Goal: Task Accomplishment & Management: Use online tool/utility

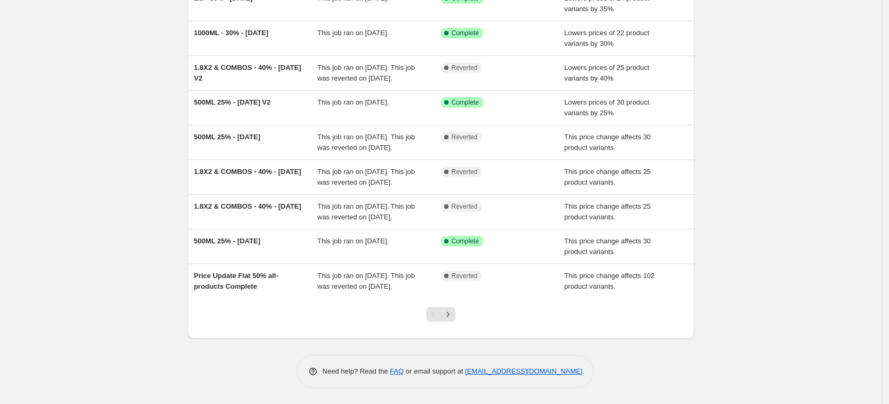
scroll to position [209, 0]
click at [449, 314] on icon "Next" at bounding box center [448, 313] width 3 height 5
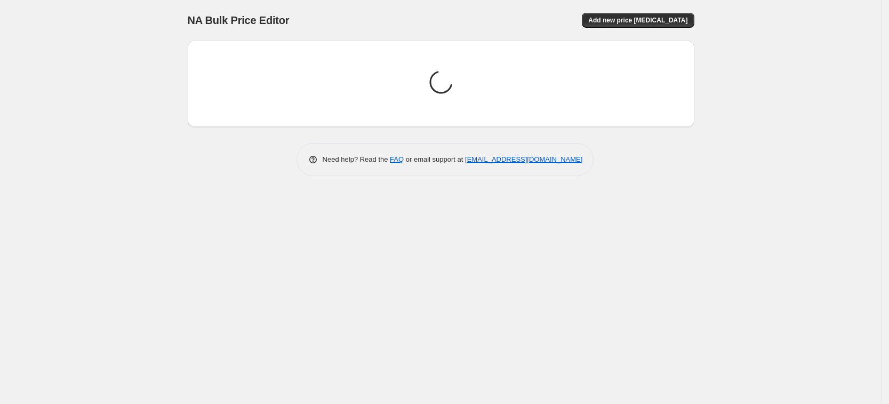
scroll to position [0, 0]
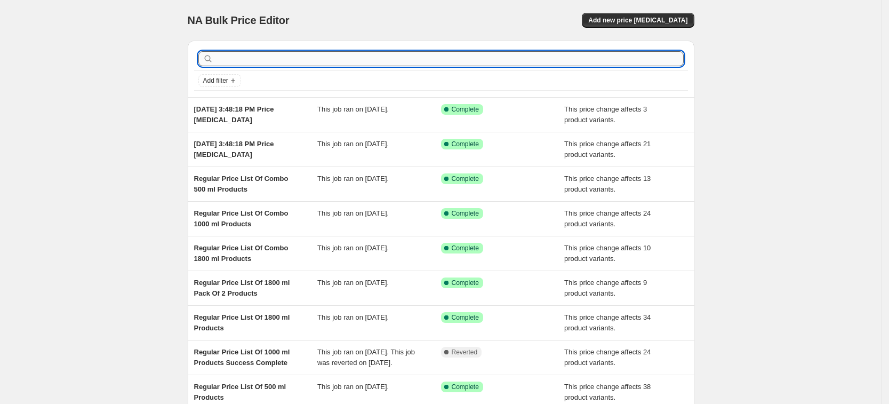
click at [242, 61] on input "text" at bounding box center [449, 58] width 468 height 15
type input "500"
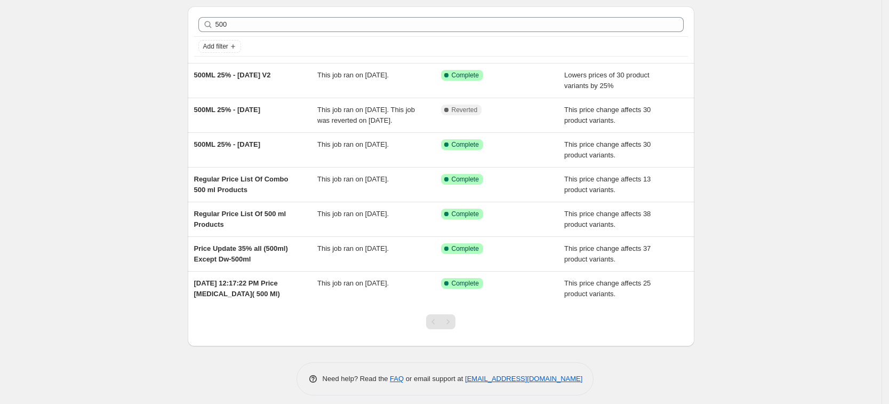
scroll to position [52, 0]
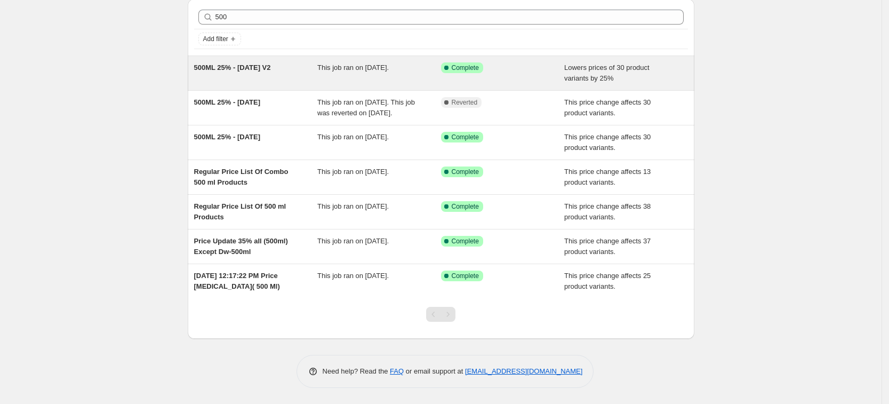
click at [275, 62] on div "500ML 25% - [DATE] V2" at bounding box center [256, 72] width 124 height 21
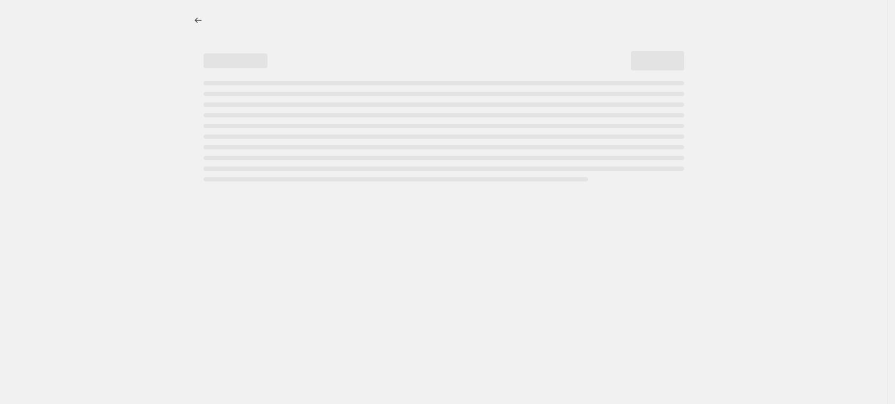
select select "percentage"
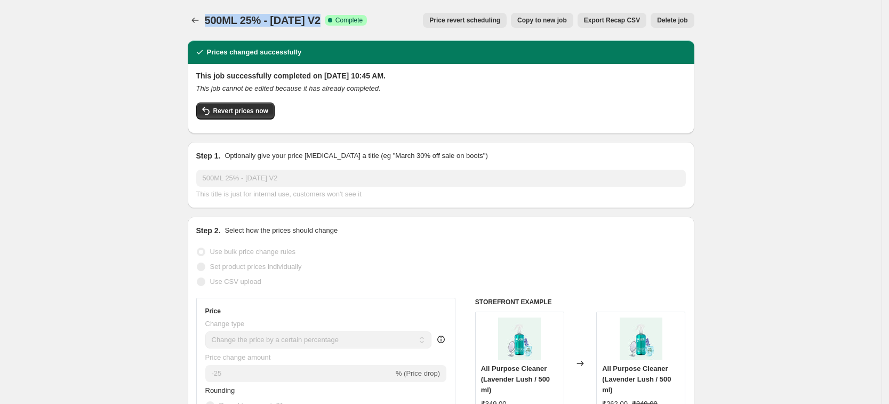
drag, startPoint x: 208, startPoint y: 19, endPoint x: 321, endPoint y: 17, distance: 113.5
click at [321, 17] on div "500ML 25% - [DATE] V2 Success Complete Complete" at bounding box center [286, 20] width 163 height 15
copy span "500ML 25% - [DATE] V2"
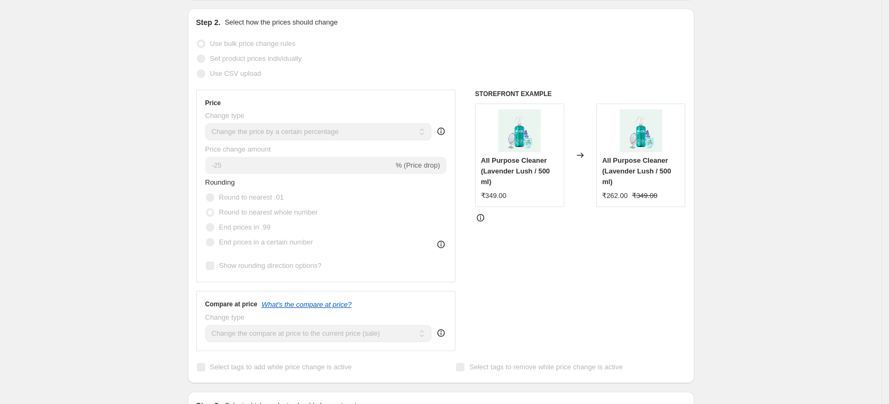
scroll to position [200, 0]
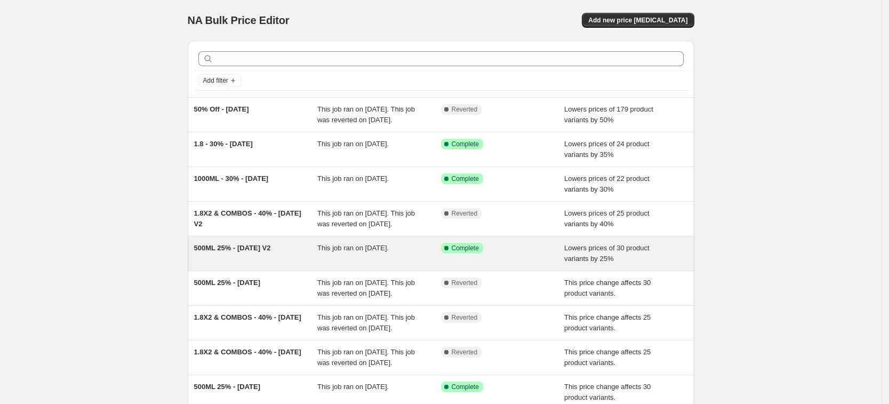
click at [231, 252] on span "500ML 25% - [DATE] V2" at bounding box center [232, 248] width 77 height 8
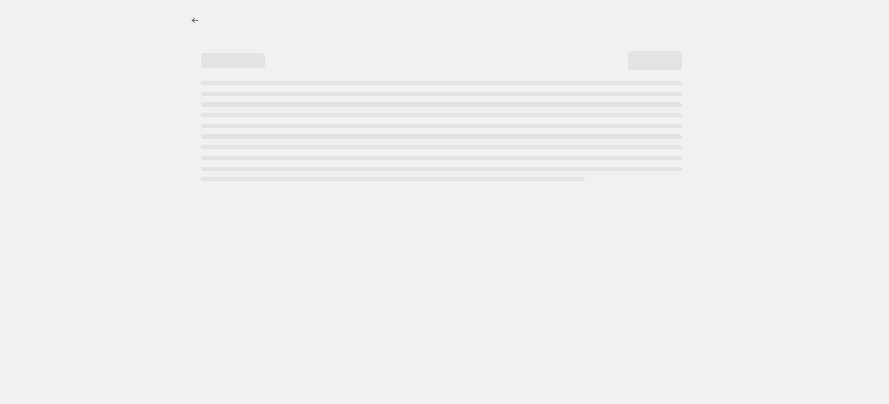
select select "percentage"
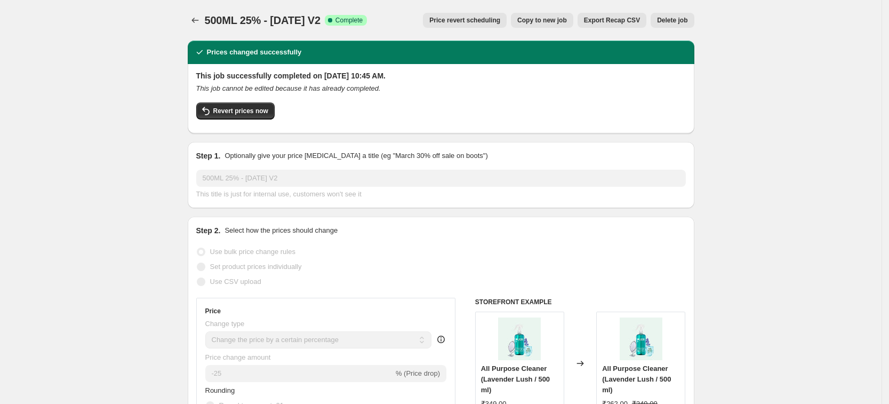
click at [561, 20] on span "Copy to new job" at bounding box center [542, 20] width 50 height 9
select select "percentage"
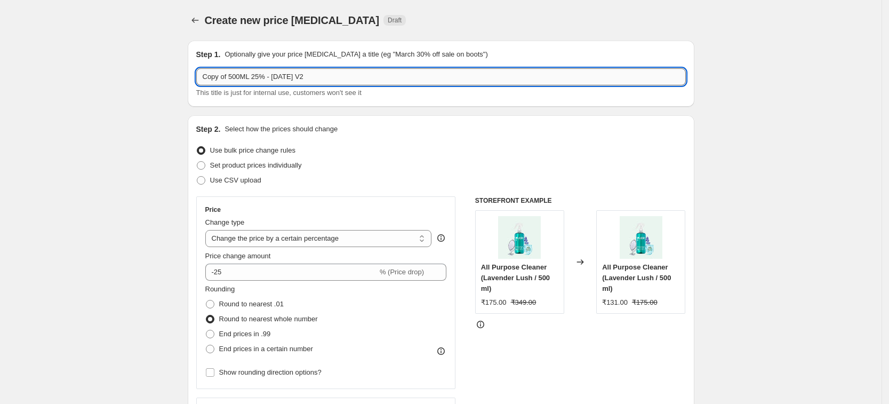
click at [308, 74] on input "Copy of 500ML 25% - [DATE] V2" at bounding box center [440, 76] width 489 height 17
type input "500ML 20% - [DATE] V3"
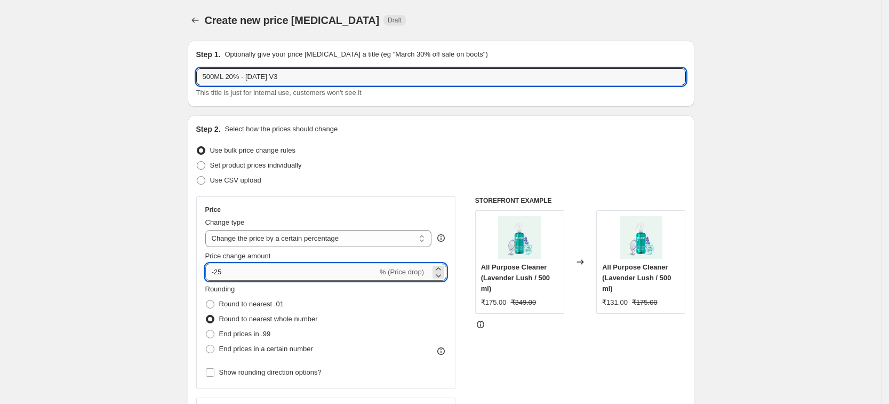
click at [231, 271] on input "-25" at bounding box center [291, 271] width 172 height 17
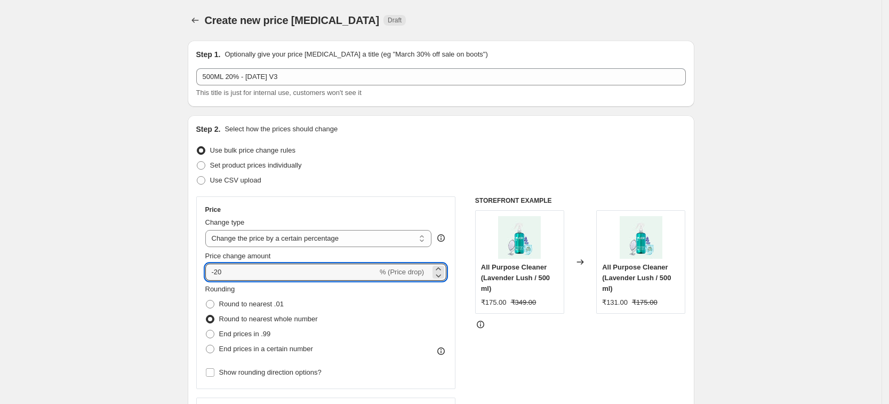
type input "-20"
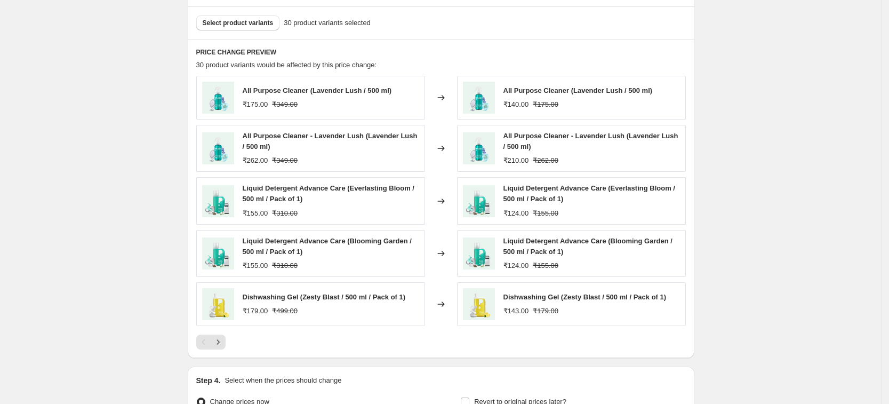
scroll to position [600, 0]
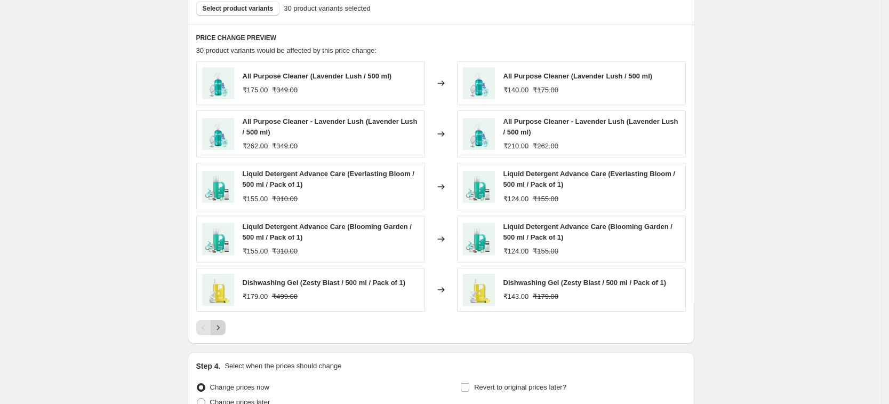
click at [219, 328] on icon "Next" at bounding box center [217, 327] width 3 height 5
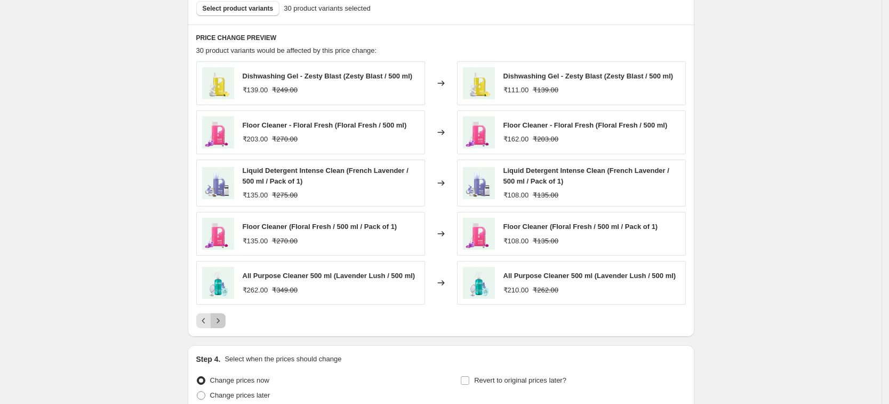
click at [219, 323] on icon "Next" at bounding box center [217, 320] width 3 height 5
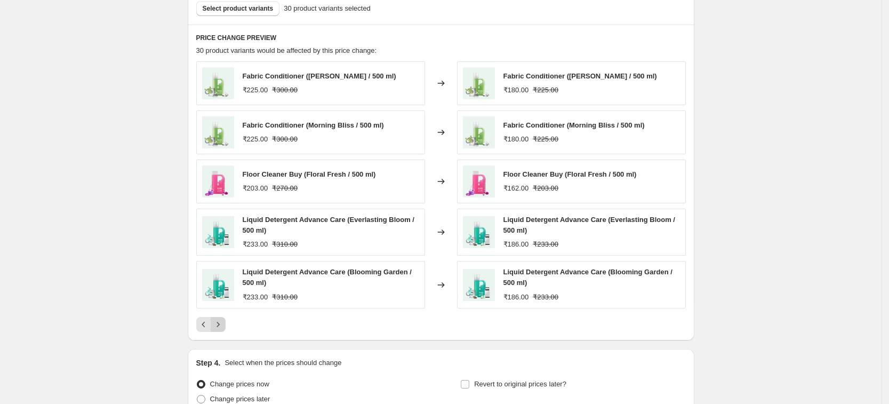
click at [220, 327] on icon "Next" at bounding box center [218, 324] width 11 height 11
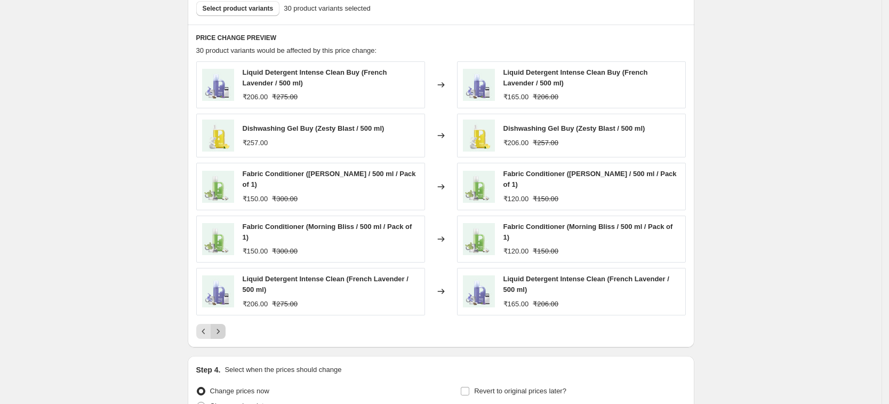
click at [220, 333] on icon "Next" at bounding box center [218, 331] width 11 height 11
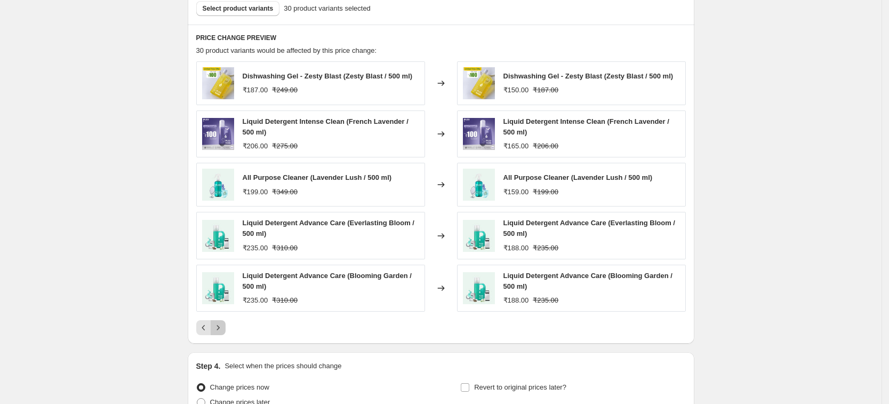
click at [220, 333] on icon "Next" at bounding box center [218, 327] width 11 height 11
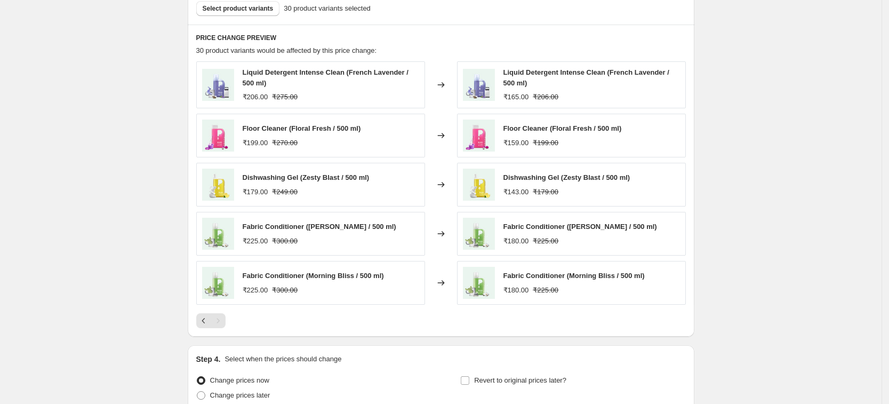
scroll to position [666, 0]
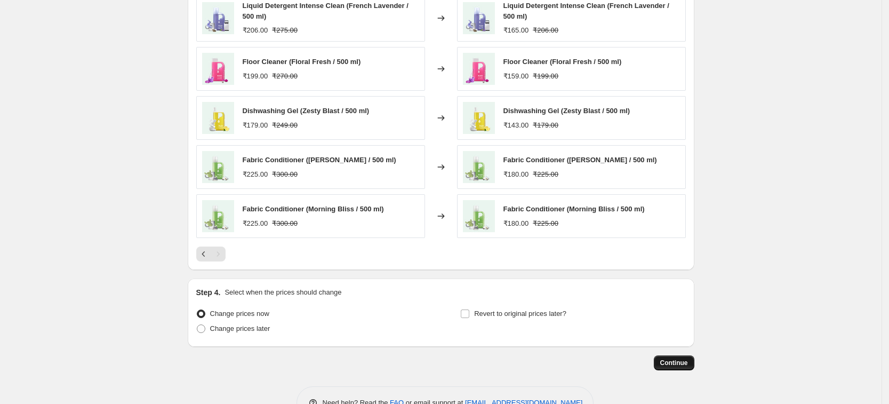
click at [675, 364] on span "Continue" at bounding box center [674, 362] width 28 height 9
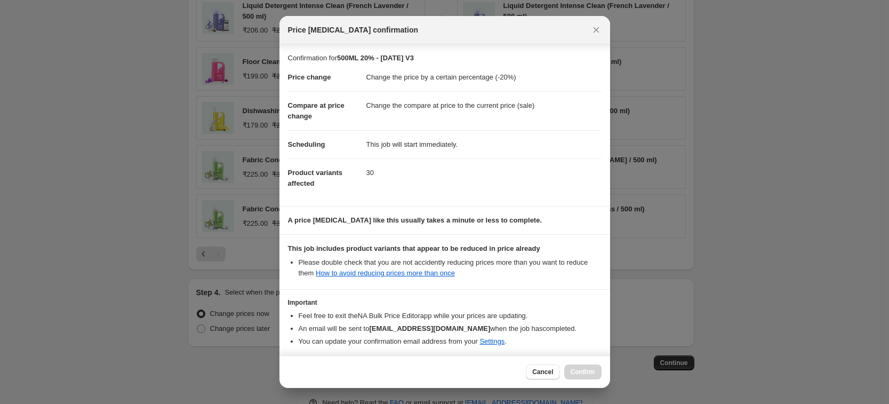
scroll to position [45, 0]
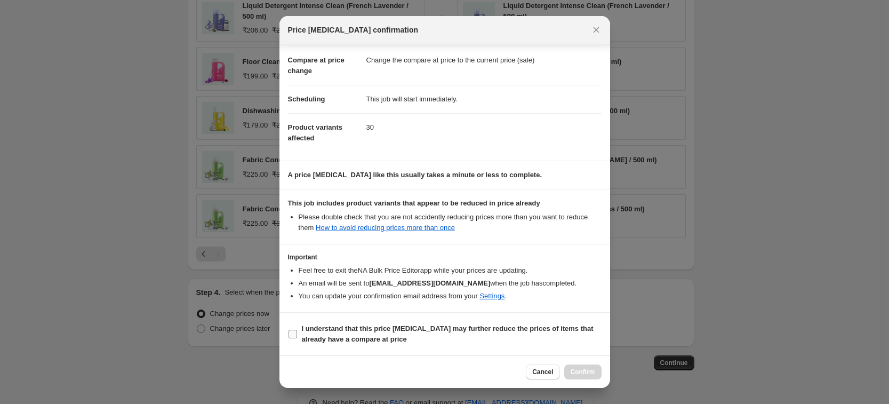
click at [288, 332] on input "I understand that this price [MEDICAL_DATA] may further reduce the prices of it…" at bounding box center [292, 333] width 9 height 9
checkbox input "true"
click at [580, 370] on span "Confirm" at bounding box center [582, 371] width 25 height 9
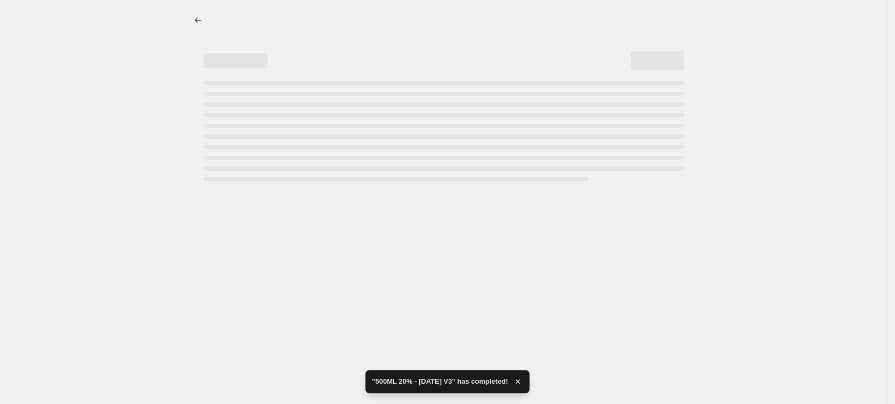
select select "percentage"
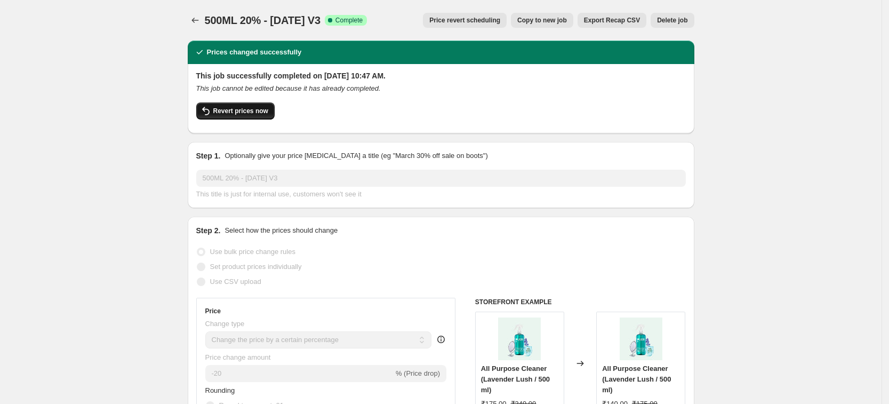
click at [255, 110] on span "Revert prices now" at bounding box center [240, 111] width 55 height 9
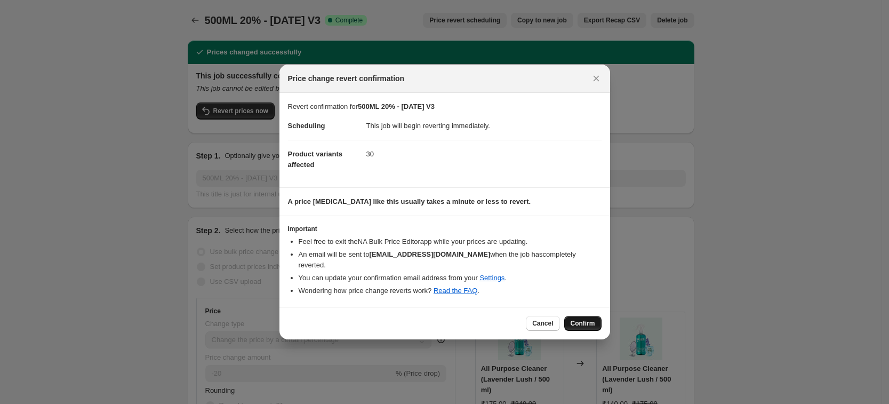
click at [585, 319] on span "Confirm" at bounding box center [582, 323] width 25 height 9
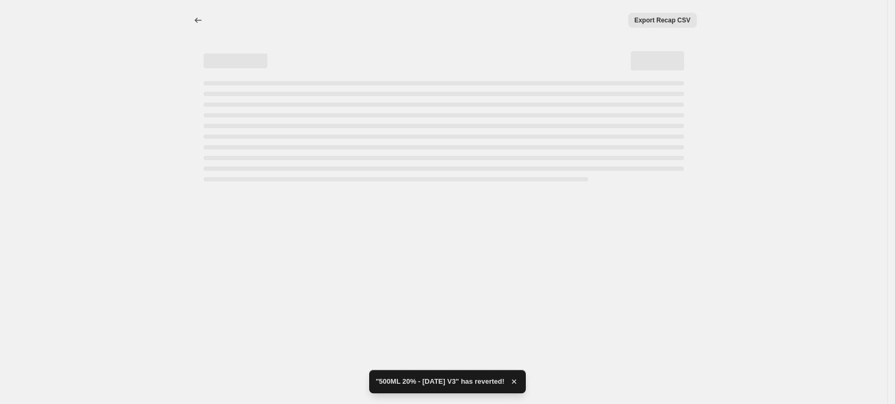
select select "percentage"
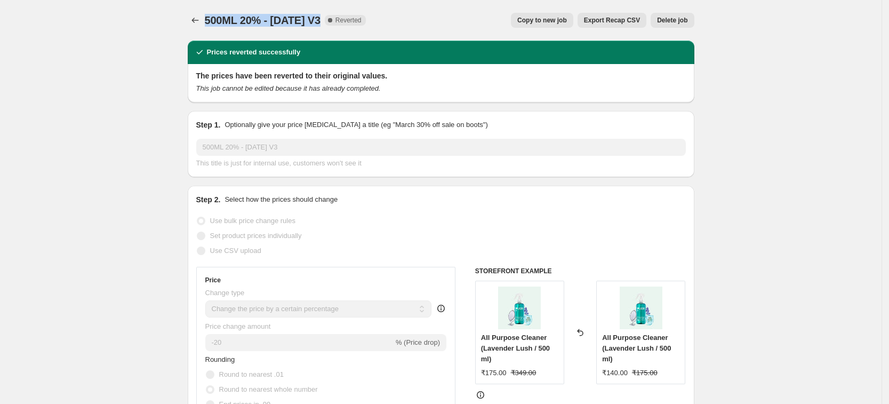
drag, startPoint x: 209, startPoint y: 17, endPoint x: 320, endPoint y: 17, distance: 110.3
click at [320, 17] on span "500ML 20% - [DATE] V3" at bounding box center [263, 20] width 116 height 12
copy span "500ML 20% - [DATE] V3"
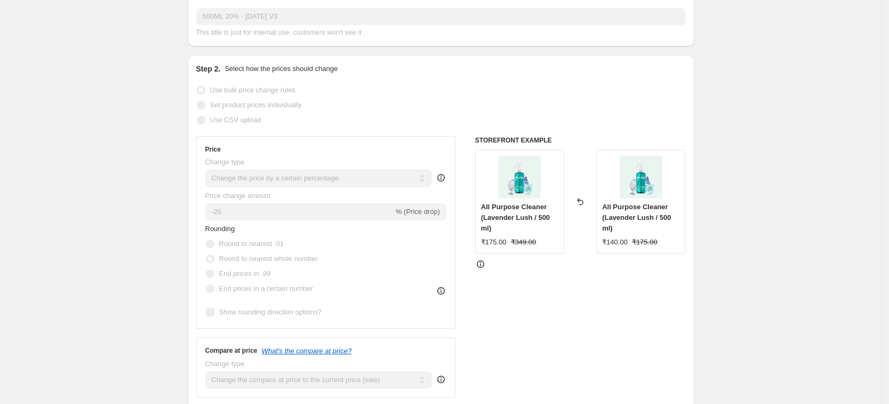
scroll to position [133, 0]
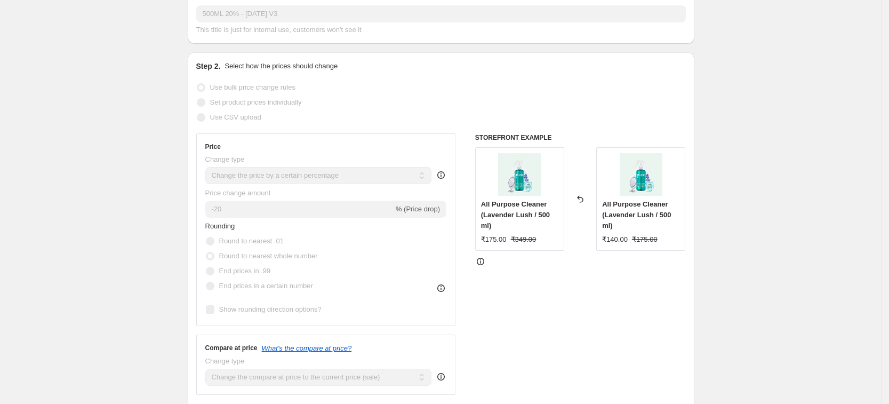
click at [582, 198] on icon at bounding box center [580, 199] width 6 height 7
click at [583, 197] on icon at bounding box center [580, 199] width 6 height 7
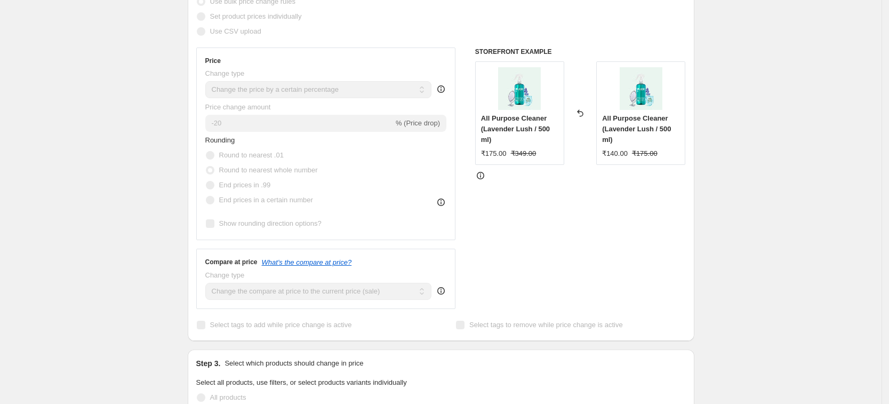
scroll to position [0, 0]
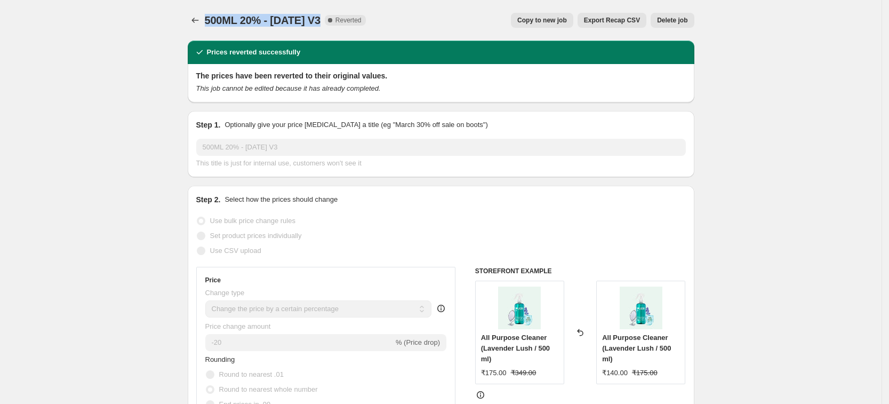
drag, startPoint x: 208, startPoint y: 20, endPoint x: 321, endPoint y: 18, distance: 113.5
click at [321, 18] on div "500ML 20% - [DATE] V3 Complete Reverted" at bounding box center [285, 20] width 161 height 15
copy span "500ML 20% - [DATE] V3"
click at [675, 23] on span "Delete job" at bounding box center [672, 20] width 30 height 9
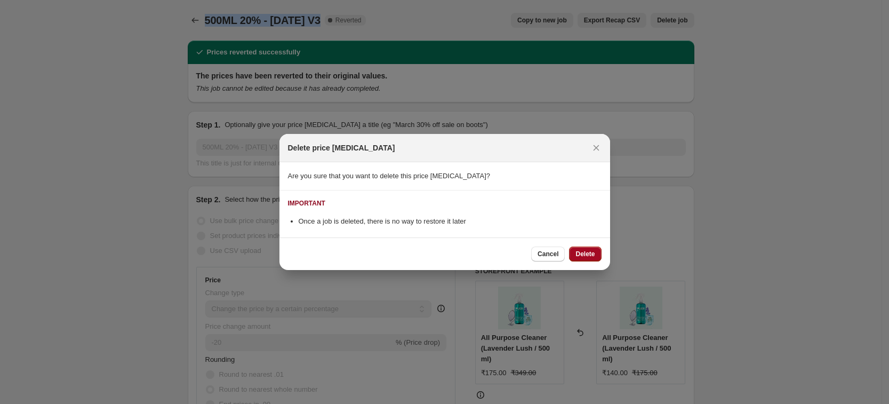
click at [592, 256] on span "Delete" at bounding box center [584, 253] width 19 height 9
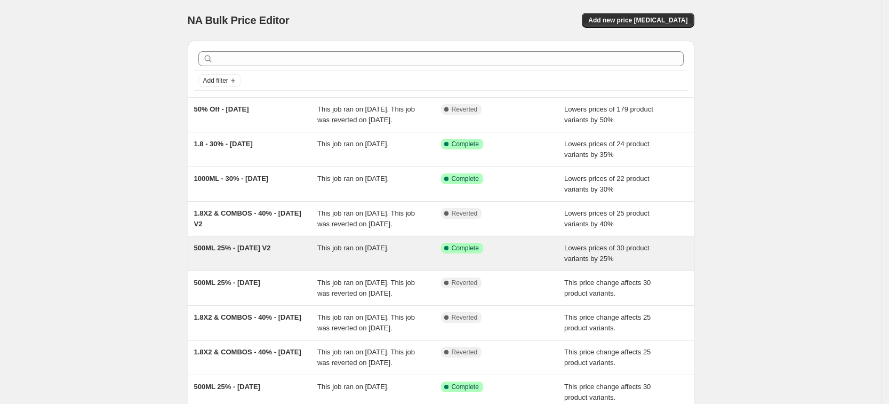
click at [259, 252] on span "500ML 25% - [DATE] V2" at bounding box center [232, 248] width 77 height 8
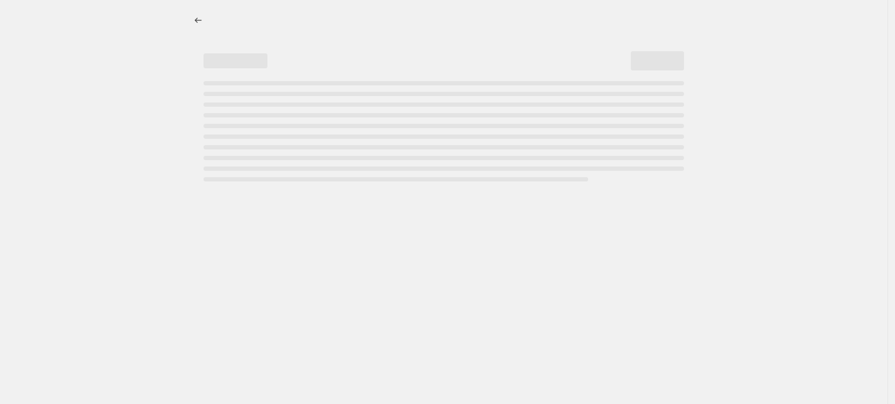
select select "percentage"
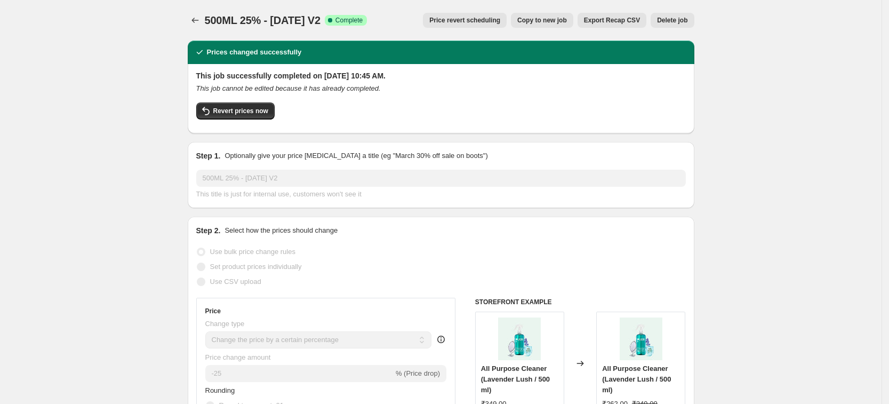
click at [531, 20] on span "Copy to new job" at bounding box center [542, 20] width 50 height 9
select select "percentage"
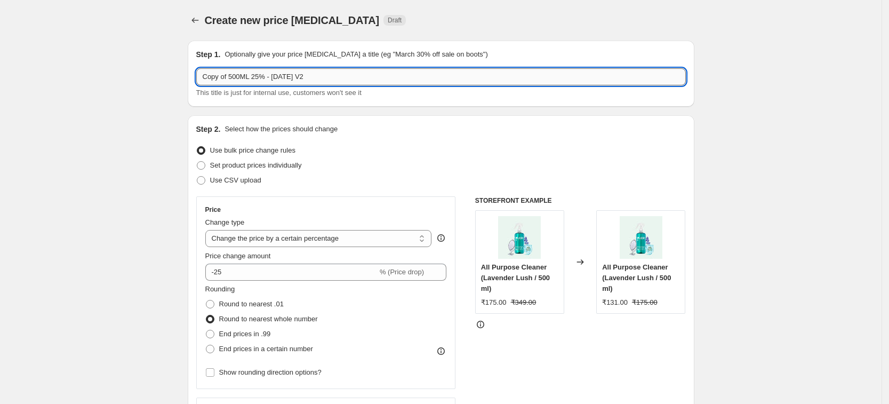
click at [320, 74] on input "Copy of 500ML 25% - [DATE] V2" at bounding box center [440, 76] width 489 height 17
paste input "500ML 20% - [DATE] V3"
type input "500ML 20% - [DATE] V3"
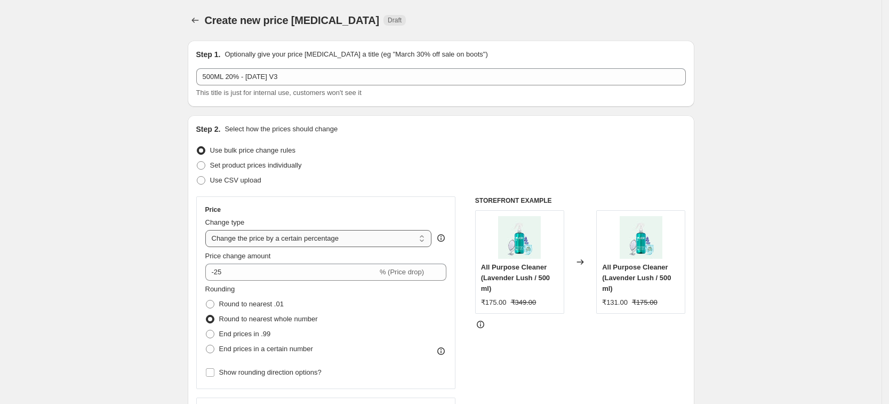
click at [297, 240] on select "Change the price to a certain amount Change the price by a certain amount Chang…" at bounding box center [318, 238] width 227 height 17
click at [232, 274] on input "-25" at bounding box center [291, 271] width 172 height 17
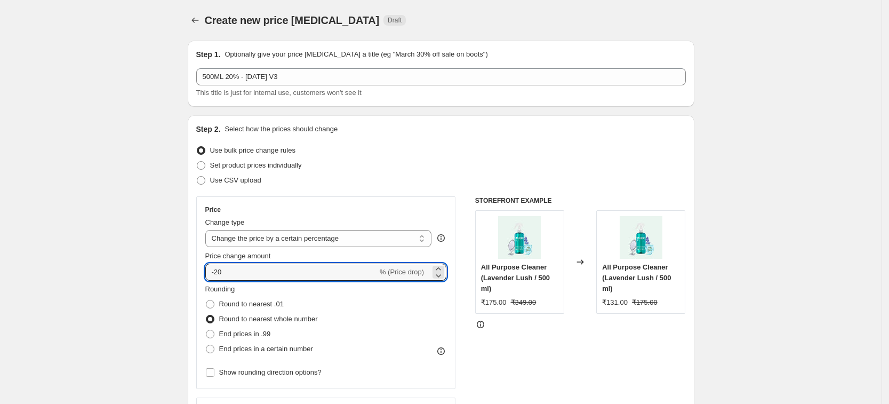
click at [462, 340] on div "Price Change type Change the price to a certain amount Change the price by a ce…" at bounding box center [440, 326] width 489 height 261
click at [256, 271] on input "-20" at bounding box center [291, 271] width 172 height 17
type input "-2"
click at [525, 361] on div "STOREFRONT EXAMPLE All Purpose Cleaner (Lavender Lush / 500 ml) ₹175.00 ₹349.00…" at bounding box center [580, 326] width 211 height 261
drag, startPoint x: 241, startPoint y: 268, endPoint x: 217, endPoint y: 267, distance: 24.0
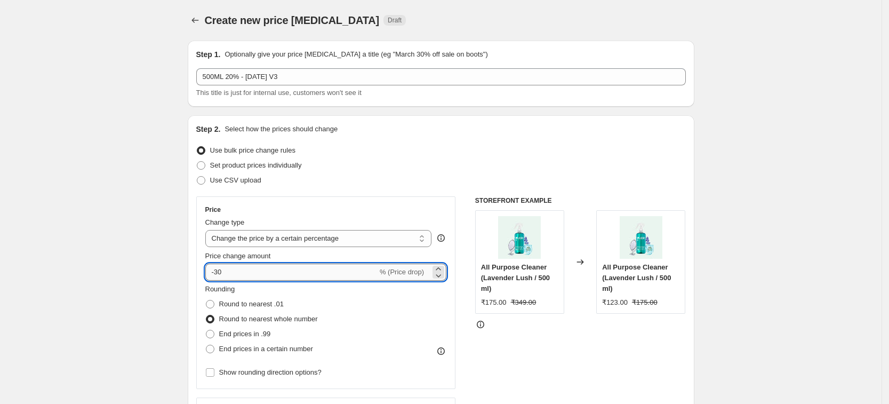
click at [217, 267] on input "-30" at bounding box center [291, 271] width 172 height 17
click at [495, 367] on div "STOREFRONT EXAMPLE All Purpose Cleaner (Lavender Lush / 500 ml) ₹175.00 ₹349.00…" at bounding box center [580, 326] width 211 height 261
click at [220, 272] on input "-5" at bounding box center [291, 271] width 172 height 17
type input "-20"
click at [506, 357] on div "STOREFRONT EXAMPLE All Purpose Cleaner (Lavender Lush / 500 ml) ₹175.00 ₹349.00…" at bounding box center [580, 326] width 211 height 261
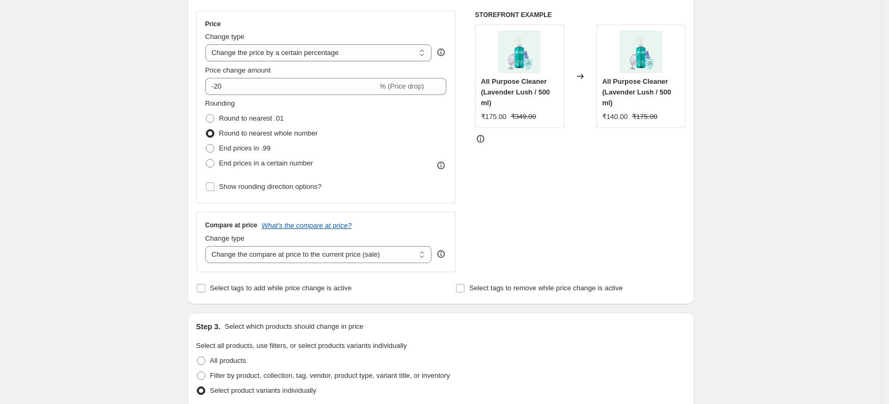
scroll to position [200, 0]
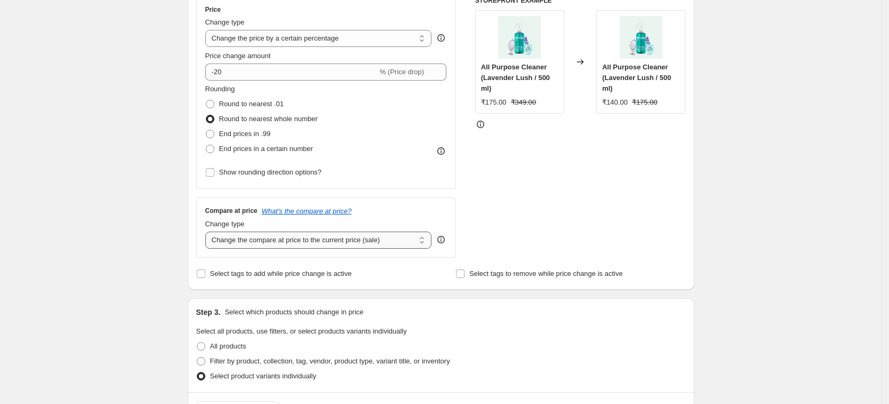
click at [296, 243] on select "Change the compare at price to the current price (sale) Change the compare at p…" at bounding box center [318, 239] width 227 height 17
select select "no_change"
click at [208, 231] on select "Change the compare at price to the current price (sale) Change the compare at p…" at bounding box center [318, 239] width 227 height 17
click at [328, 234] on select "Change the compare at price to the current price (sale) Change the compare at p…" at bounding box center [318, 239] width 227 height 17
click at [208, 231] on select "Change the compare at price to the current price (sale) Change the compare at p…" at bounding box center [318, 239] width 227 height 17
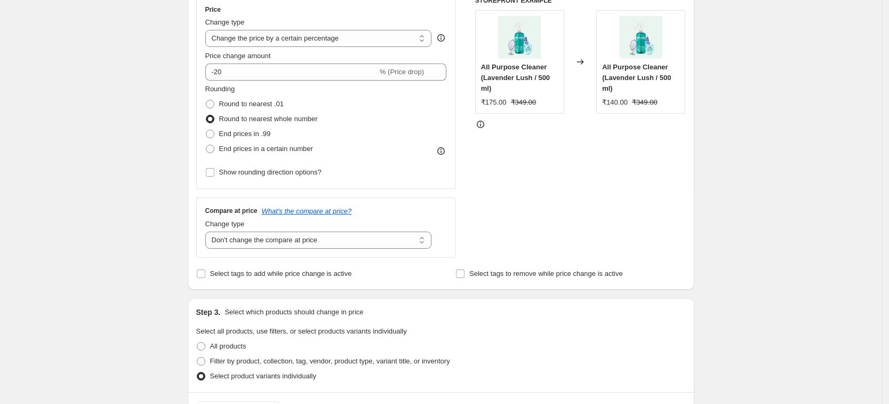
click at [539, 185] on div "STOREFRONT EXAMPLE All Purpose Cleaner (Lavender Lush / 500 ml) ₹175.00 ₹349.00…" at bounding box center [580, 126] width 211 height 261
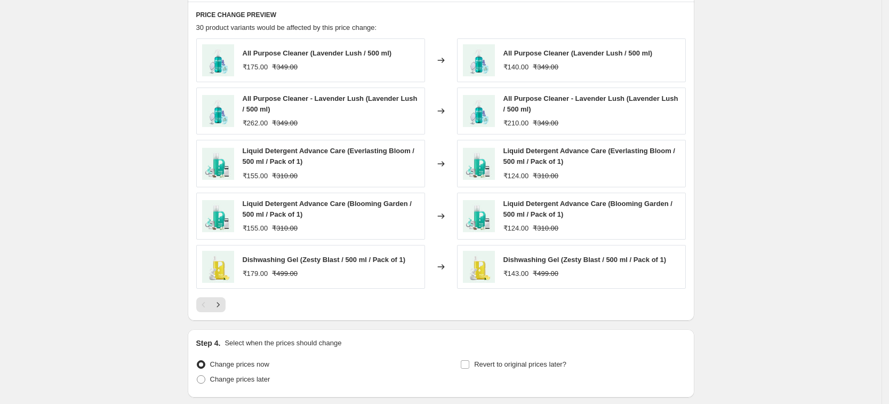
scroll to position [705, 0]
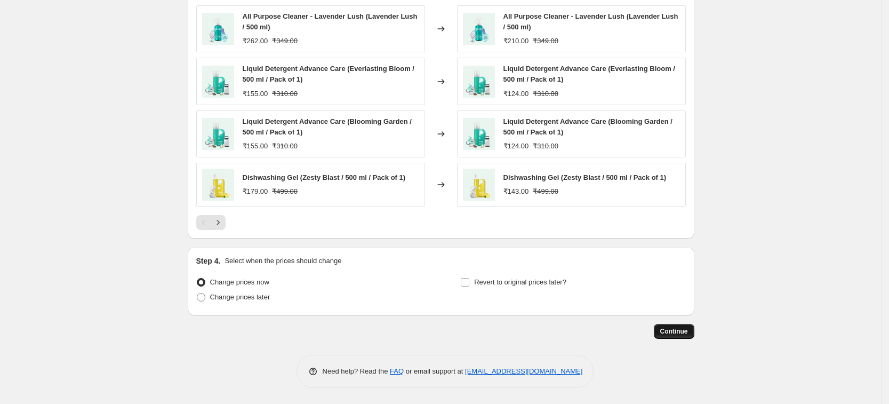
click at [671, 329] on span "Continue" at bounding box center [674, 331] width 28 height 9
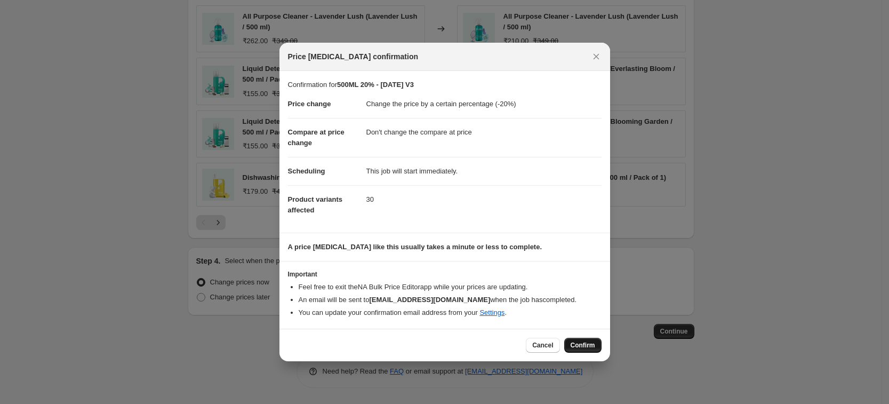
click at [579, 343] on span "Confirm" at bounding box center [582, 345] width 25 height 9
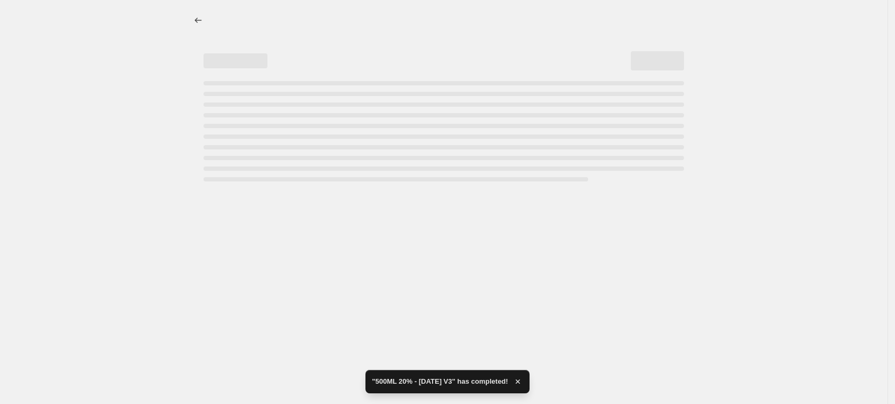
select select "percentage"
select select "no_change"
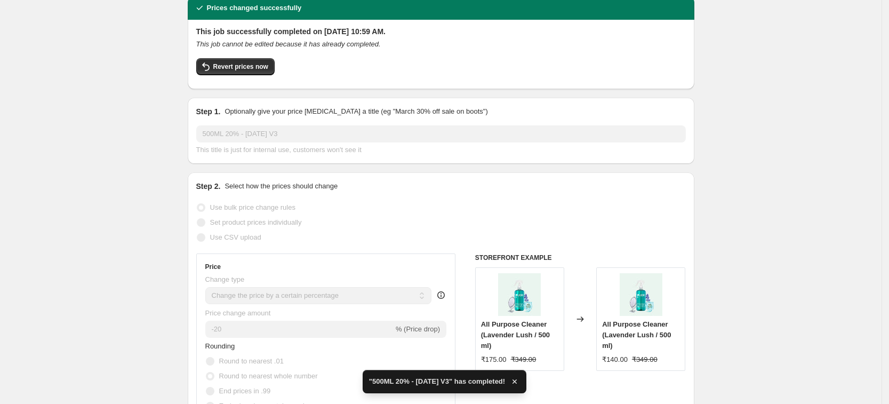
scroll to position [67, 0]
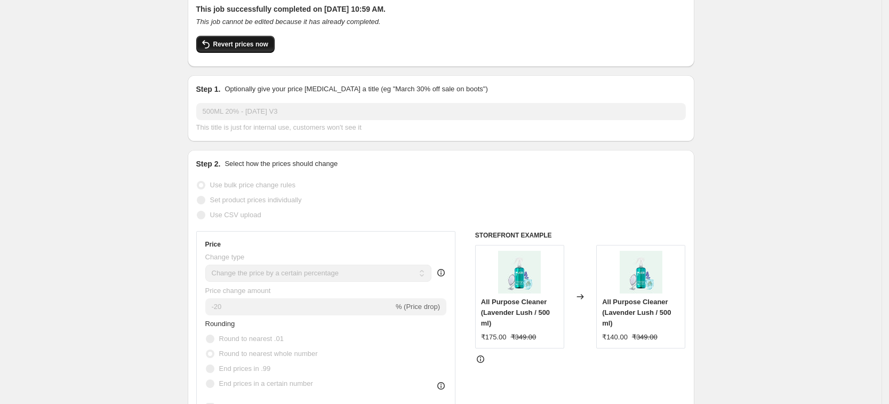
click at [252, 41] on span "Revert prices now" at bounding box center [240, 44] width 55 height 9
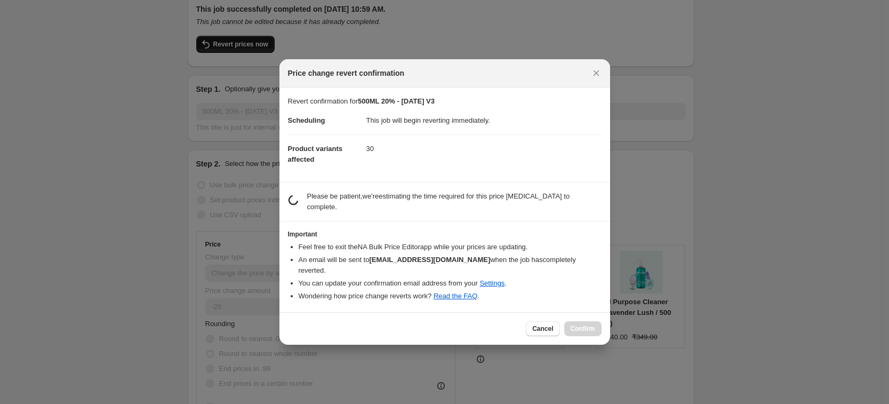
scroll to position [0, 0]
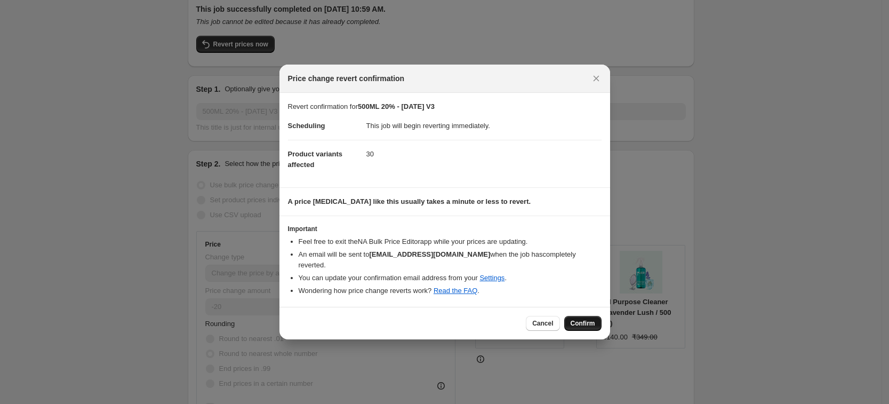
click at [585, 319] on span "Confirm" at bounding box center [582, 323] width 25 height 9
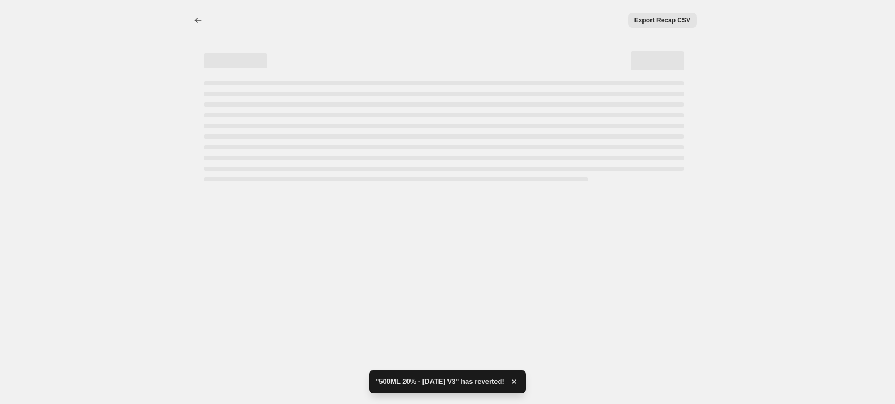
select select "percentage"
select select "no_change"
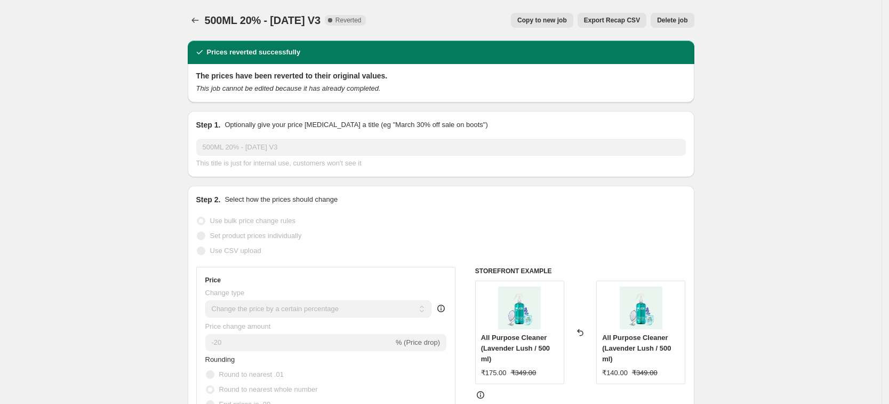
click at [674, 20] on span "Delete job" at bounding box center [672, 20] width 30 height 9
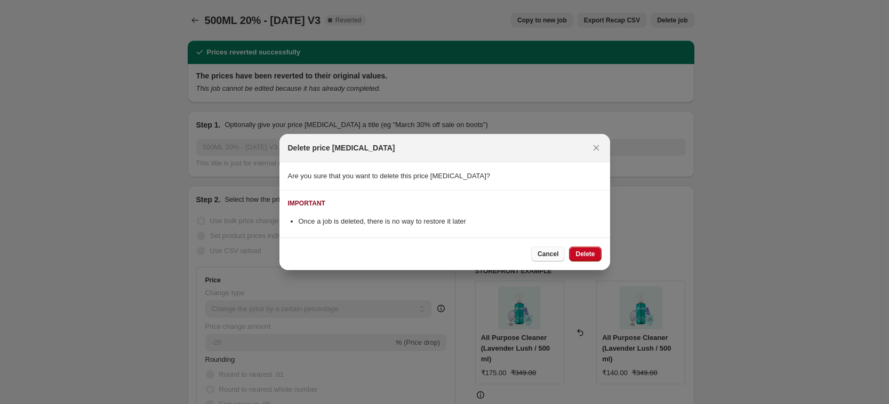
click at [548, 253] on span "Cancel" at bounding box center [547, 253] width 21 height 9
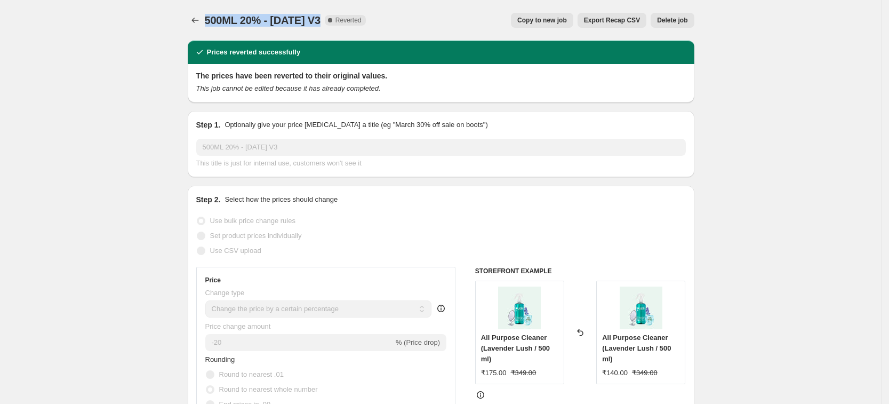
drag, startPoint x: 208, startPoint y: 20, endPoint x: 320, endPoint y: 20, distance: 111.9
click at [320, 20] on span "500ML 20% - [DATE] V3" at bounding box center [263, 20] width 116 height 12
copy span "500ML 20% - [DATE] V3"
click at [675, 17] on span "Delete job" at bounding box center [672, 20] width 30 height 9
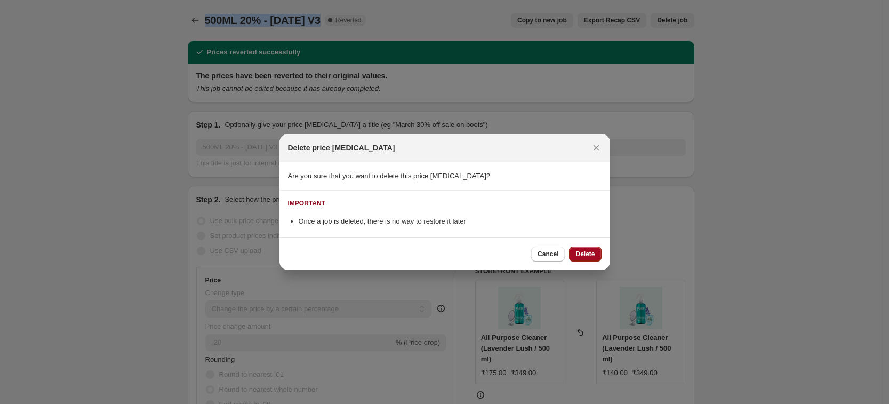
click at [580, 252] on span "Delete" at bounding box center [584, 253] width 19 height 9
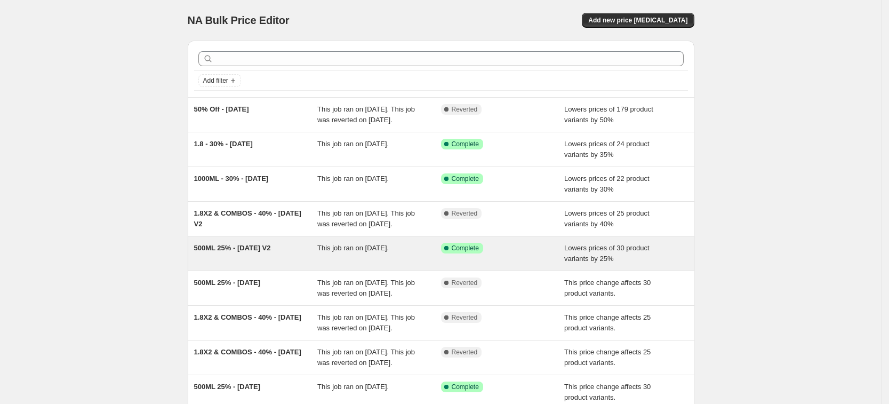
click at [224, 252] on span "500ML 25% - [DATE] V2" at bounding box center [232, 248] width 77 height 8
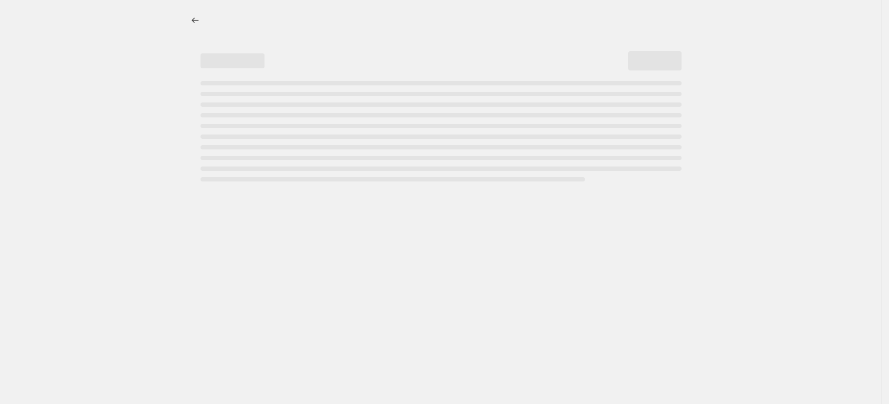
select select "percentage"
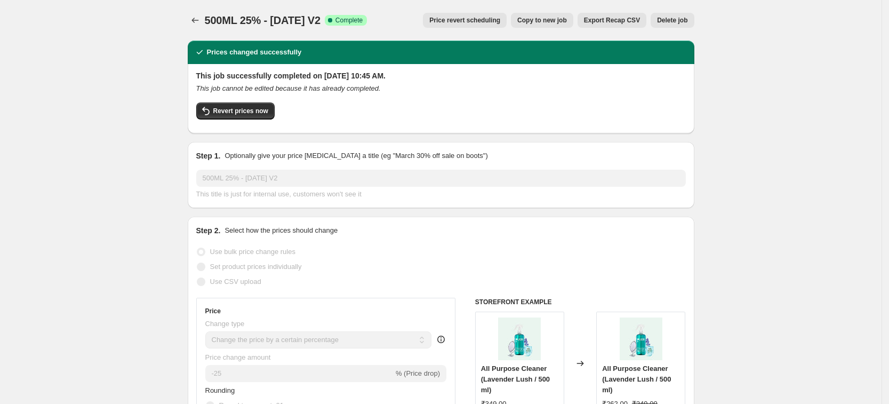
click at [565, 21] on span "Copy to new job" at bounding box center [542, 20] width 50 height 9
select select "percentage"
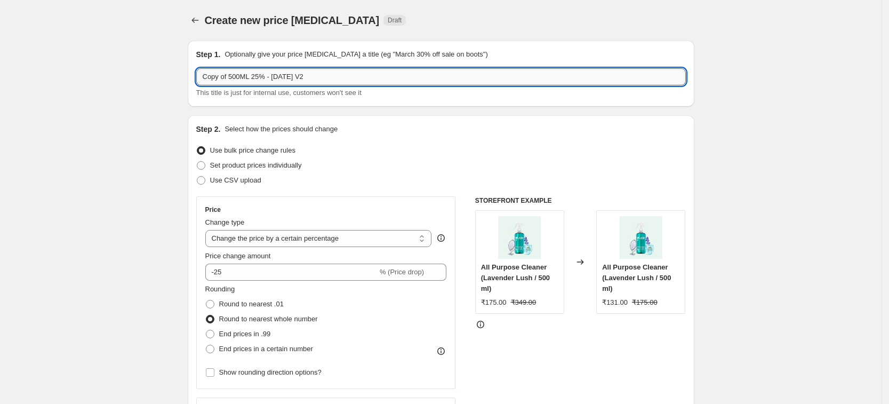
click at [360, 80] on input "Copy of 500ML 25% - [DATE] V2" at bounding box center [440, 76] width 489 height 17
paste input "500ML 20% - [DATE] V3"
type input "500ML 20% - [DATE] V3"
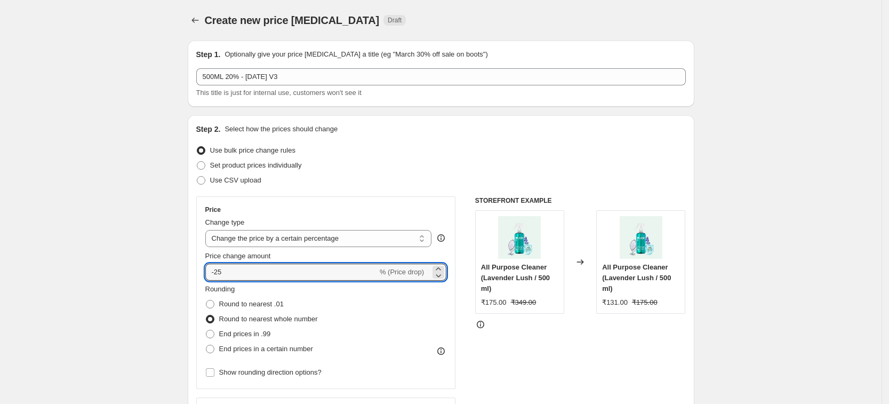
drag, startPoint x: 265, startPoint y: 270, endPoint x: 181, endPoint y: 273, distance: 84.8
type input "0"
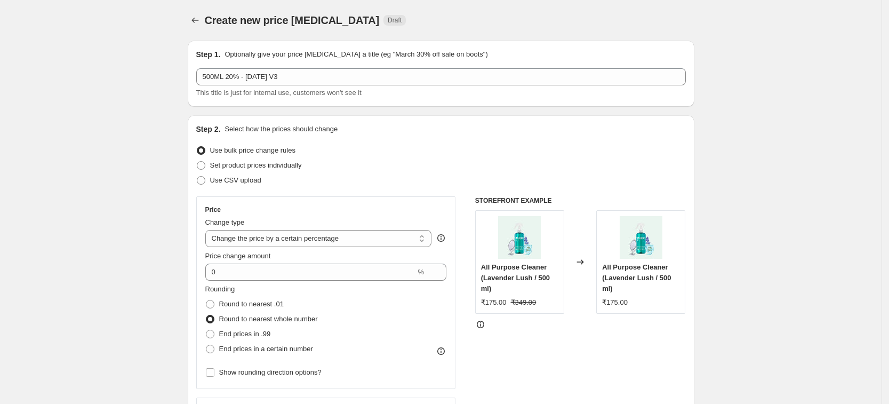
click at [483, 369] on div "STOREFRONT EXAMPLE All Purpose Cleaner (Lavender Lush / 500 ml) ₹175.00 ₹349.00…" at bounding box center [580, 326] width 211 height 261
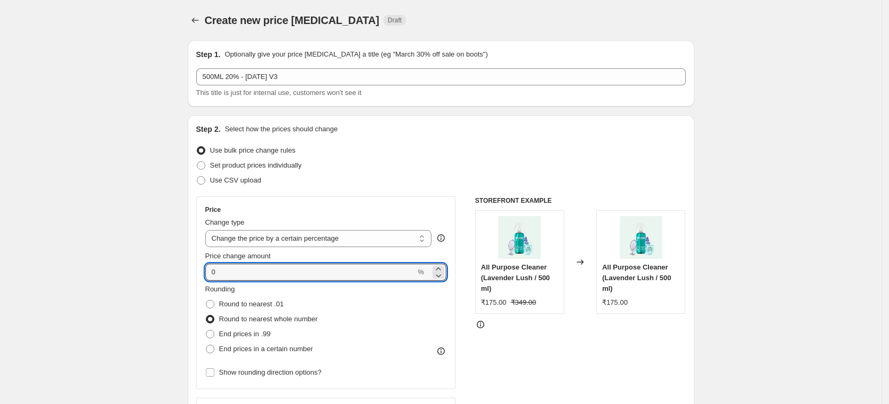
drag, startPoint x: 238, startPoint y: 271, endPoint x: 145, endPoint y: 260, distance: 93.4
type input "25"
click at [563, 361] on div "STOREFRONT EXAMPLE All Purpose Cleaner (Lavender Lush / 500 ml) ₹175.00 ₹349.00…" at bounding box center [580, 326] width 211 height 261
click at [233, 274] on input "25" at bounding box center [285, 271] width 160 height 17
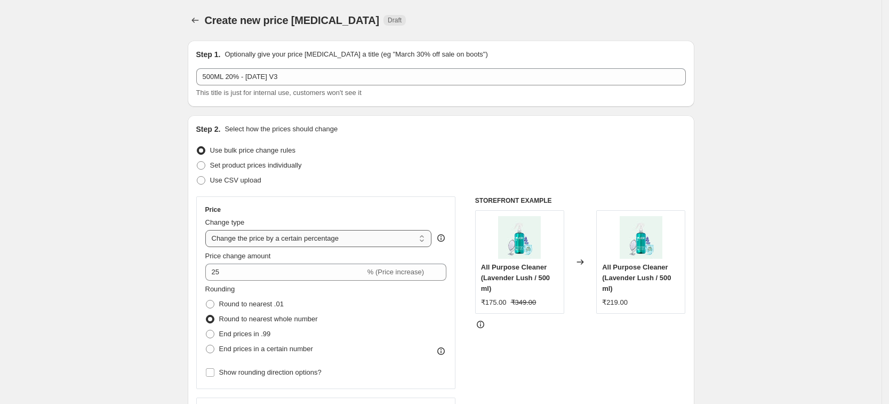
click at [293, 237] on select "Change the price to a certain amount Change the price by a certain amount Chang…" at bounding box center [318, 238] width 227 height 17
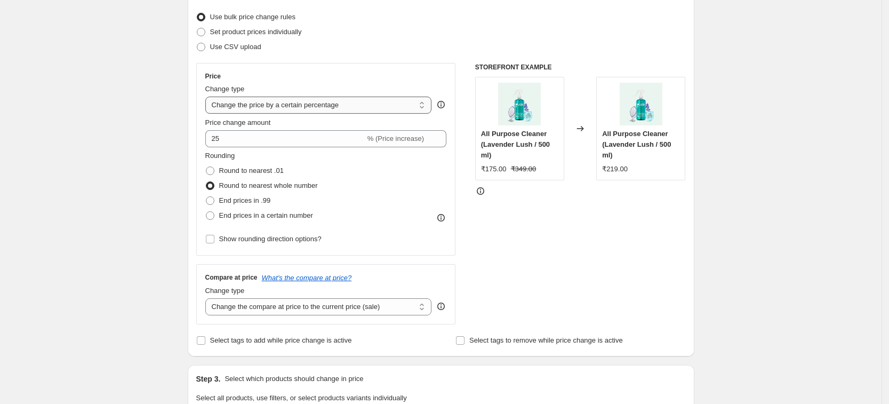
click at [301, 106] on select "Change the price to a certain amount Change the price by a certain amount Chang…" at bounding box center [318, 104] width 227 height 17
select select "pcap"
click at [208, 96] on select "Change the price to a certain amount Change the price by a certain amount Chang…" at bounding box center [318, 104] width 227 height 17
type input "-20"
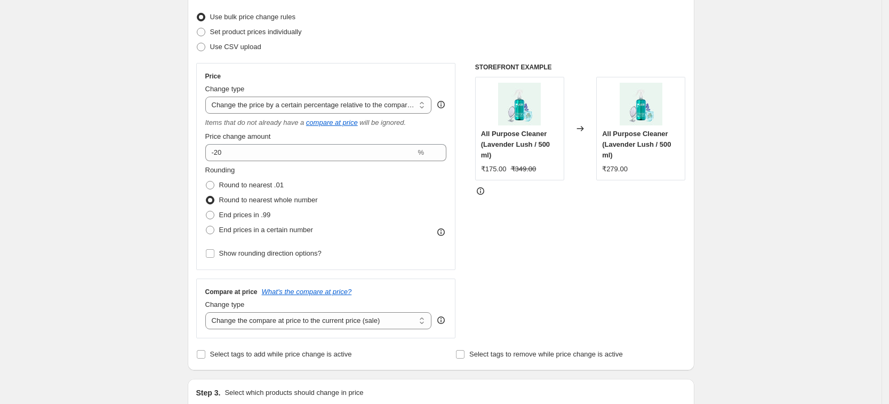
click at [584, 244] on div "STOREFRONT EXAMPLE All Purpose Cleaner (Lavender Lush / 500 ml) ₹175.00 ₹349.00…" at bounding box center [580, 200] width 211 height 275
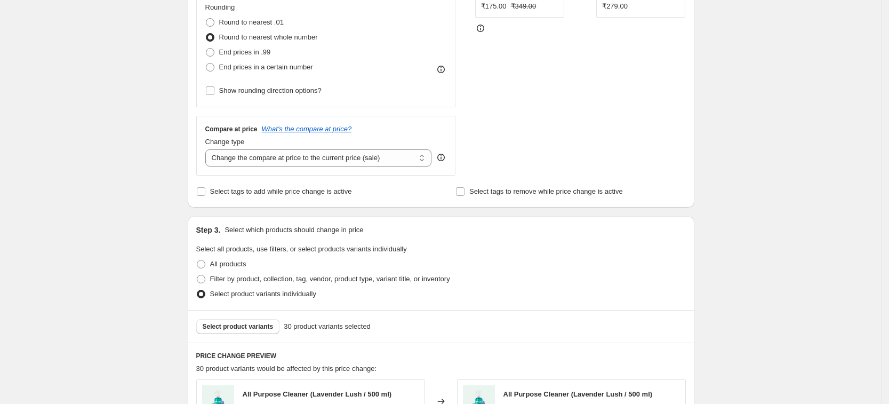
scroll to position [333, 0]
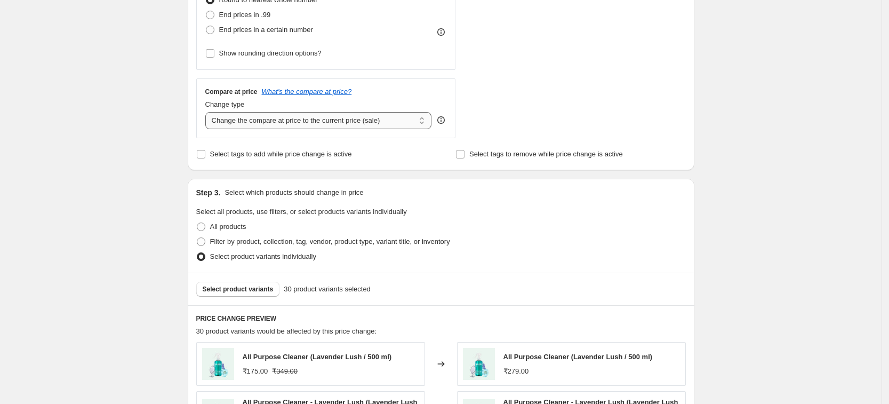
click at [297, 124] on select "Change the compare at price to the current price (sale) Change the compare at p…" at bounding box center [318, 120] width 227 height 17
select select "no_change"
click at [208, 112] on select "Change the compare at price to the current price (sale) Change the compare at p…" at bounding box center [318, 120] width 227 height 17
click at [506, 119] on div "STOREFRONT EXAMPLE All Purpose Cleaner (Lavender Lush / 500 ml) ₹175.00 ₹349.00…" at bounding box center [580, 0] width 211 height 275
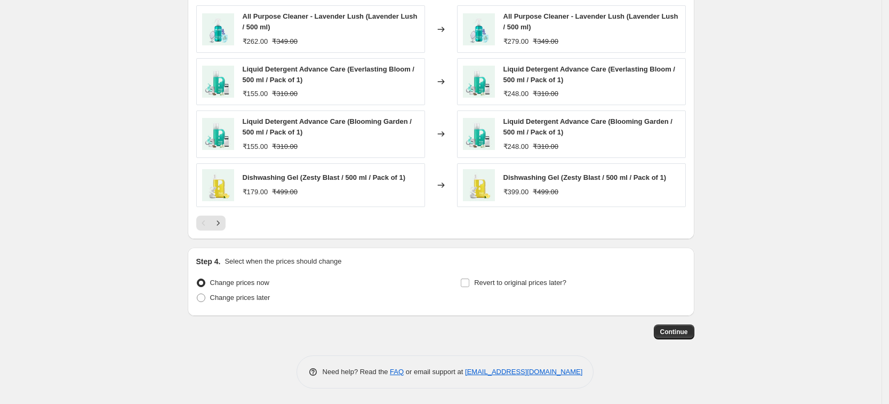
scroll to position [720, 0]
click at [681, 329] on span "Continue" at bounding box center [674, 331] width 28 height 9
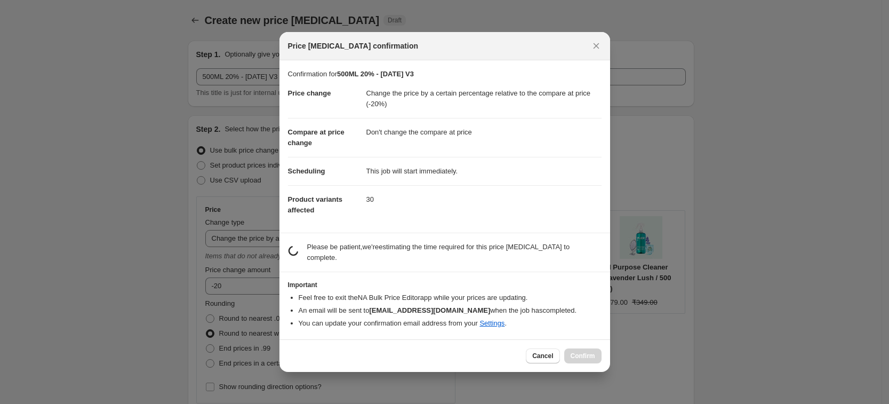
scroll to position [0, 0]
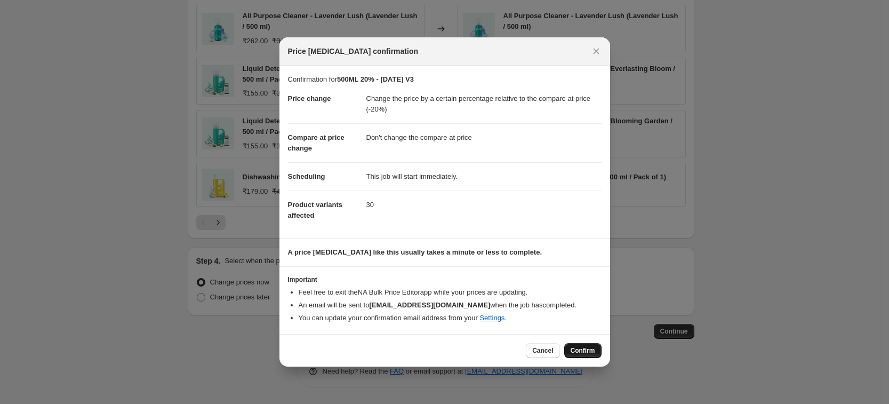
click at [582, 352] on span "Confirm" at bounding box center [582, 350] width 25 height 9
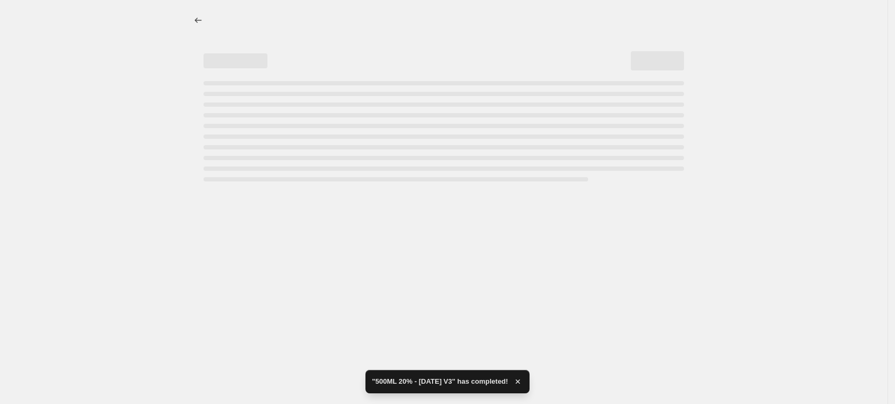
select select "pcap"
select select "no_change"
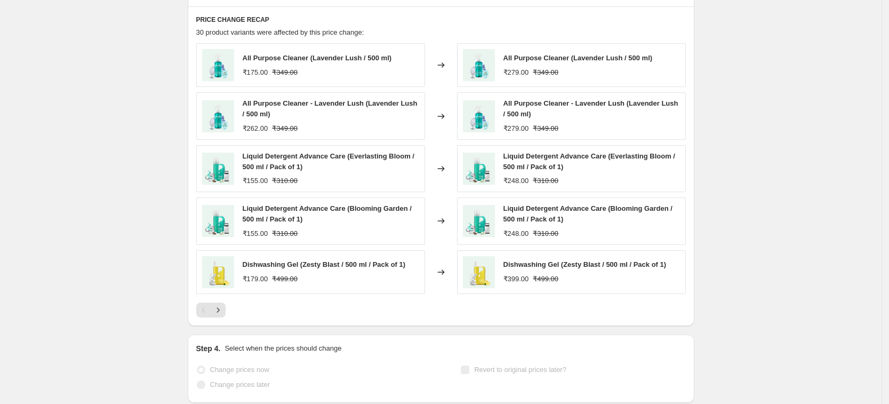
scroll to position [797, 0]
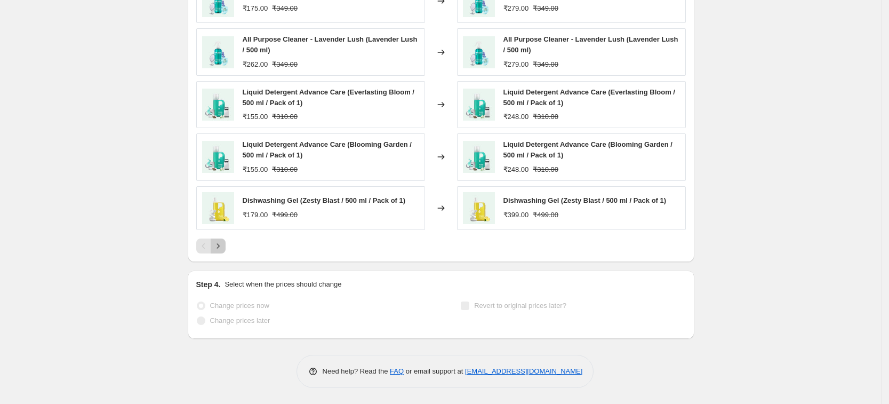
click at [220, 245] on icon "Next" at bounding box center [218, 245] width 11 height 11
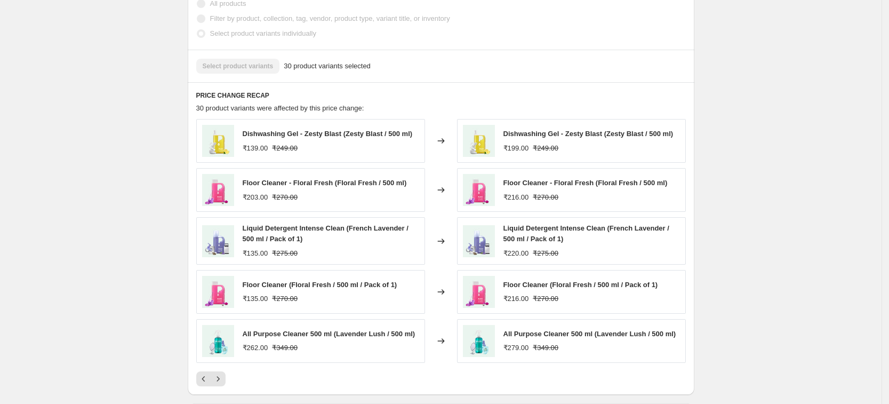
scroll to position [790, 0]
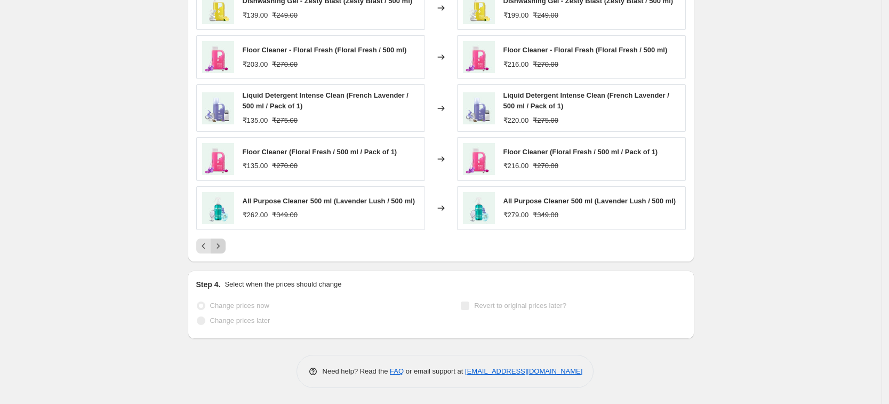
click at [222, 246] on icon "Next" at bounding box center [218, 245] width 11 height 11
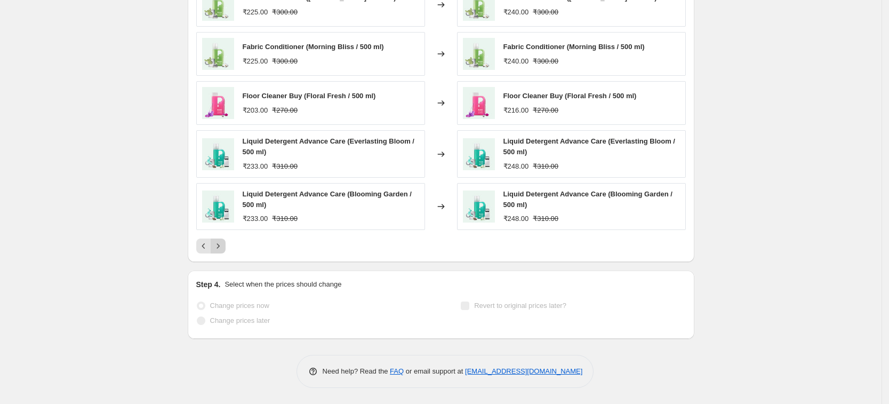
click at [222, 245] on icon "Next" at bounding box center [218, 245] width 11 height 11
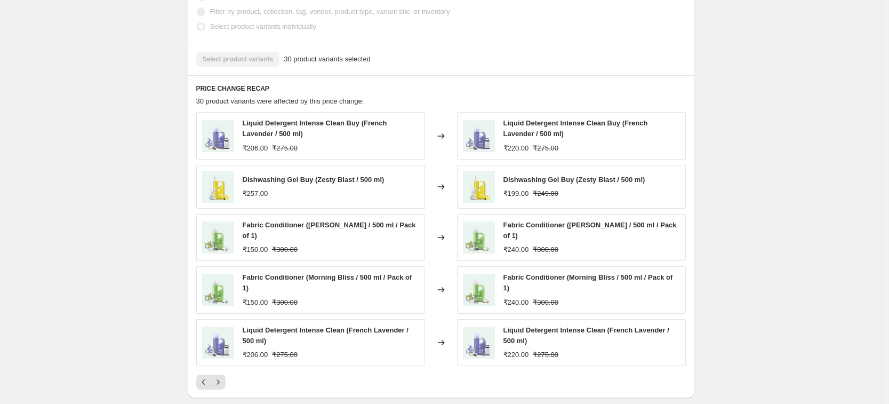
scroll to position [660, 0]
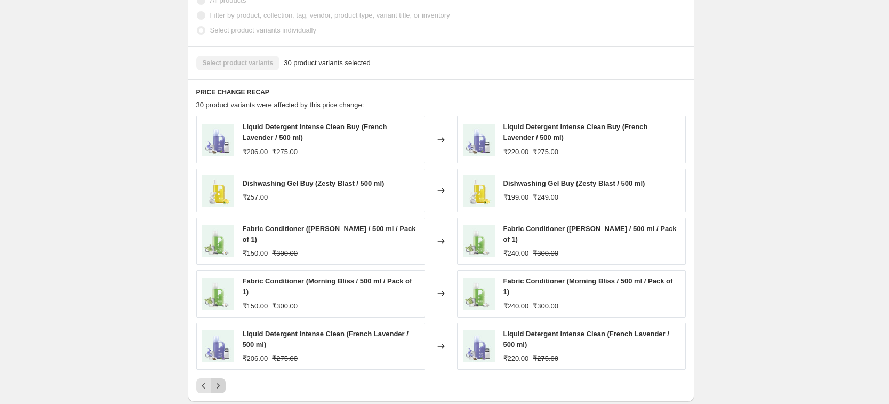
click at [222, 381] on icon "Next" at bounding box center [218, 385] width 11 height 11
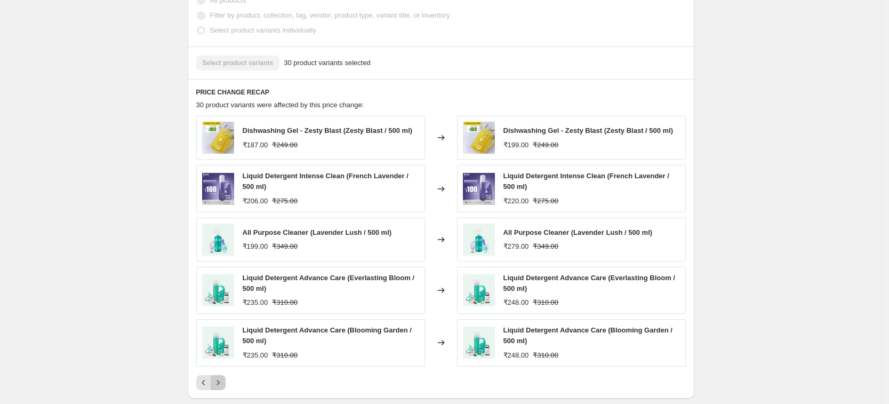
click at [222, 381] on icon "Next" at bounding box center [218, 382] width 11 height 11
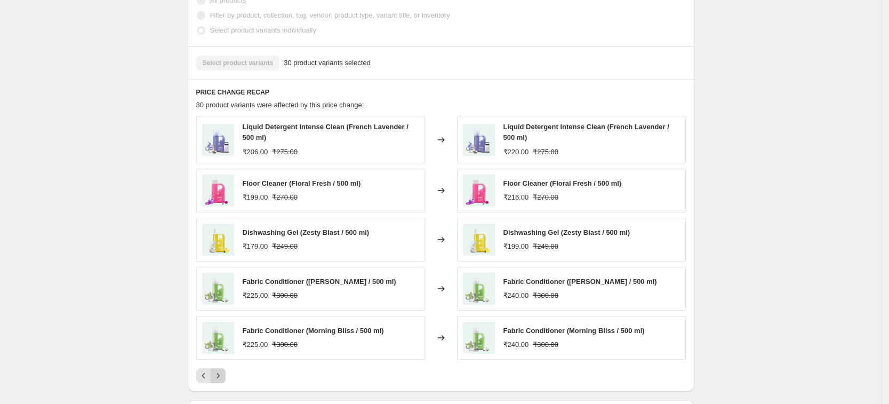
click at [222, 381] on div "Pagination" at bounding box center [218, 375] width 15 height 15
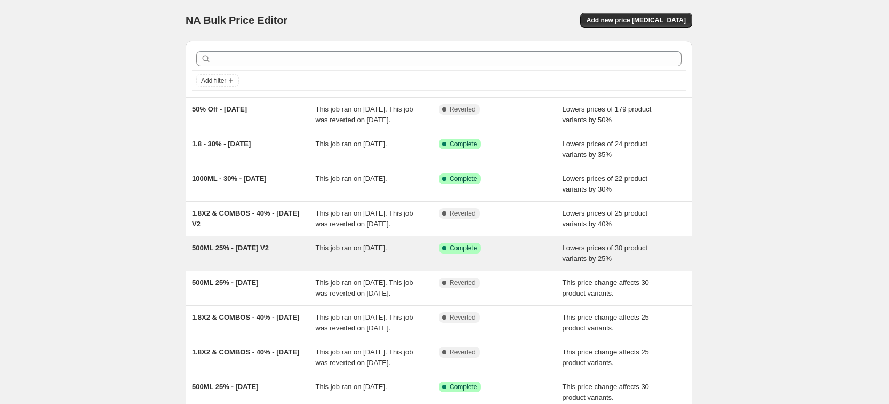
click at [259, 252] on span "500ML 25% - [DATE] V2" at bounding box center [230, 248] width 77 height 8
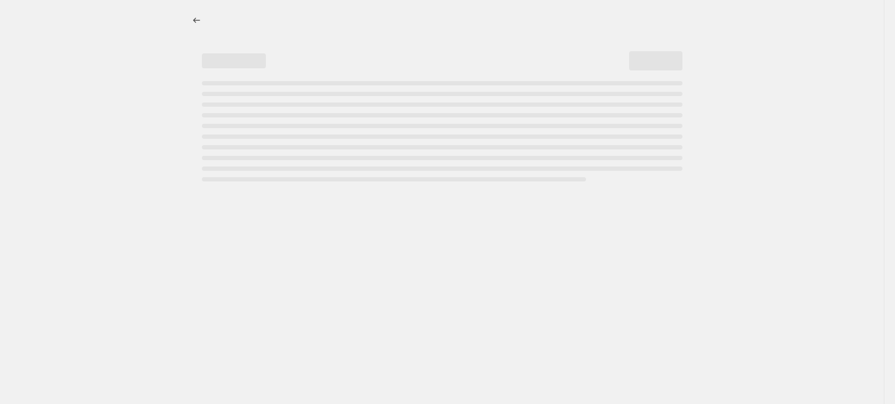
select select "percentage"
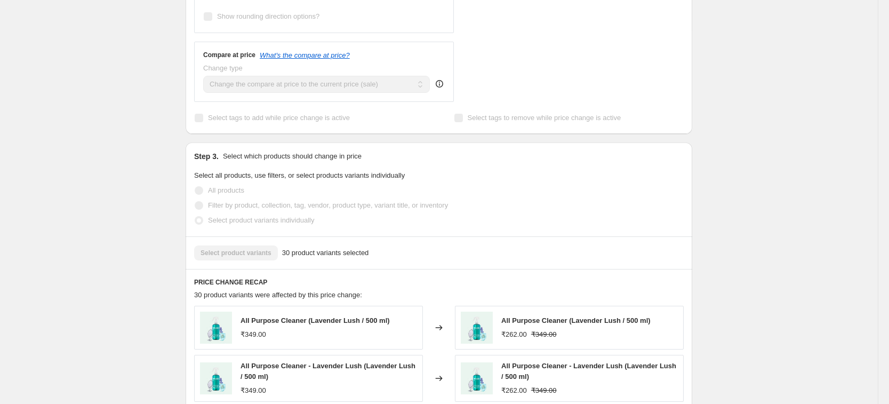
scroll to position [466, 0]
